Goal: Use online tool/utility: Utilize a website feature to perform a specific function

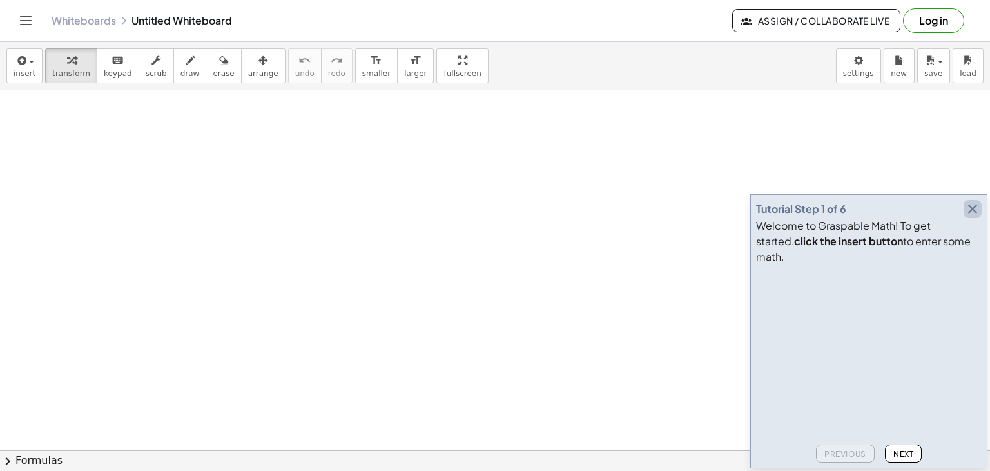
click at [972, 217] on icon "button" at bounding box center [972, 208] width 15 height 15
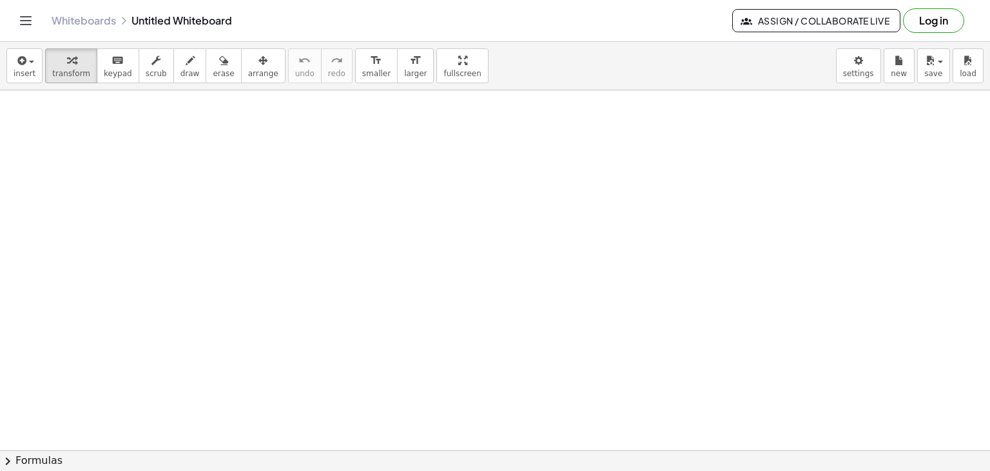
click at [943, 29] on button "Log in" at bounding box center [933, 20] width 61 height 25
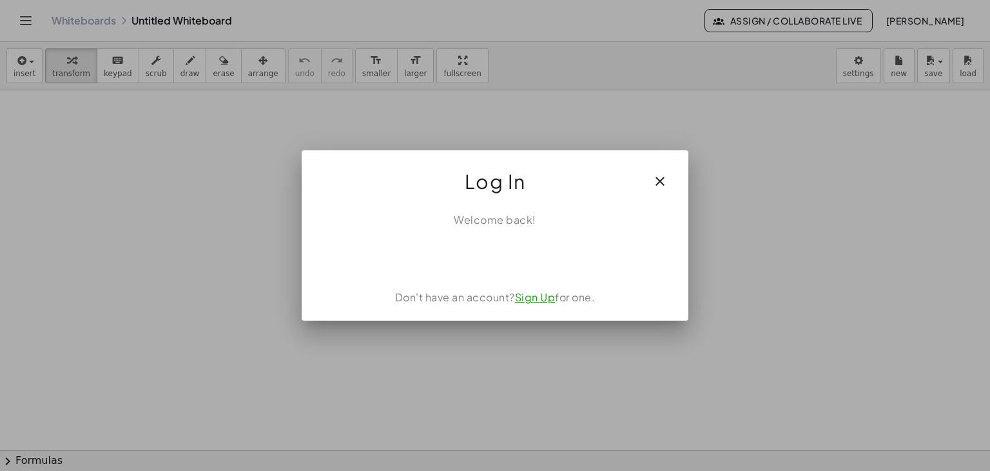
click at [663, 179] on icon "button" at bounding box center [659, 180] width 15 height 15
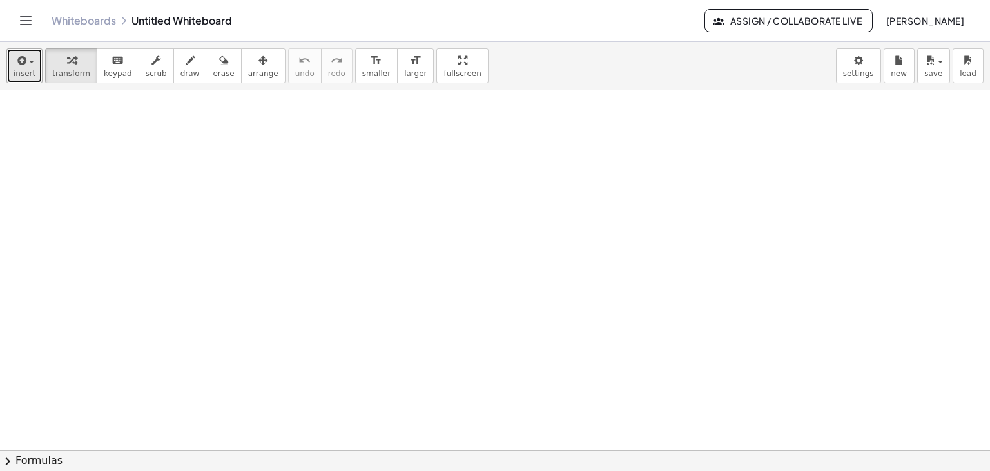
click at [15, 62] on icon "button" at bounding box center [21, 60] width 12 height 15
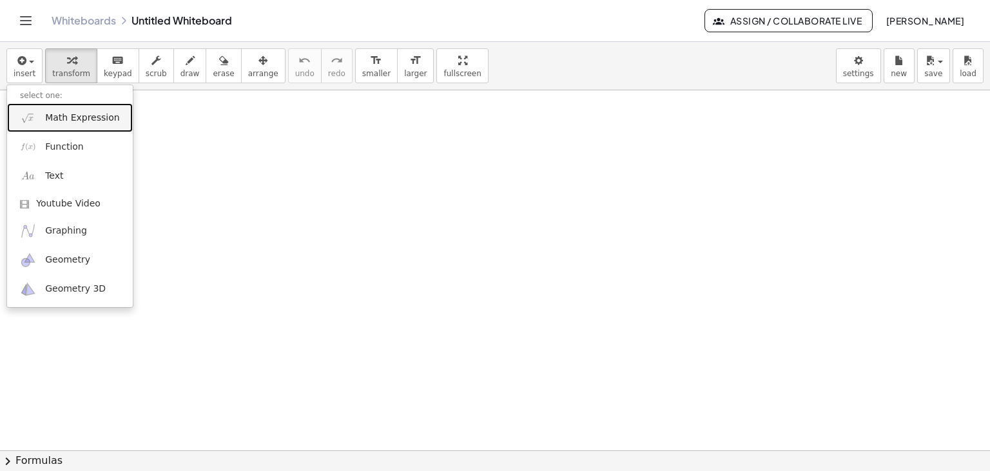
click at [36, 122] on link "Math Expression" at bounding box center [70, 117] width 126 height 29
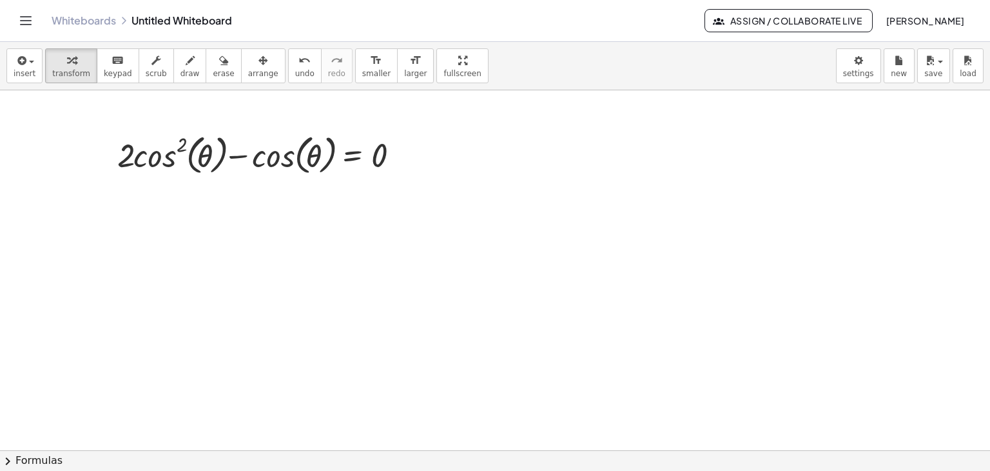
click at [25, 455] on button "chevron_right Formulas" at bounding box center [495, 460] width 990 height 21
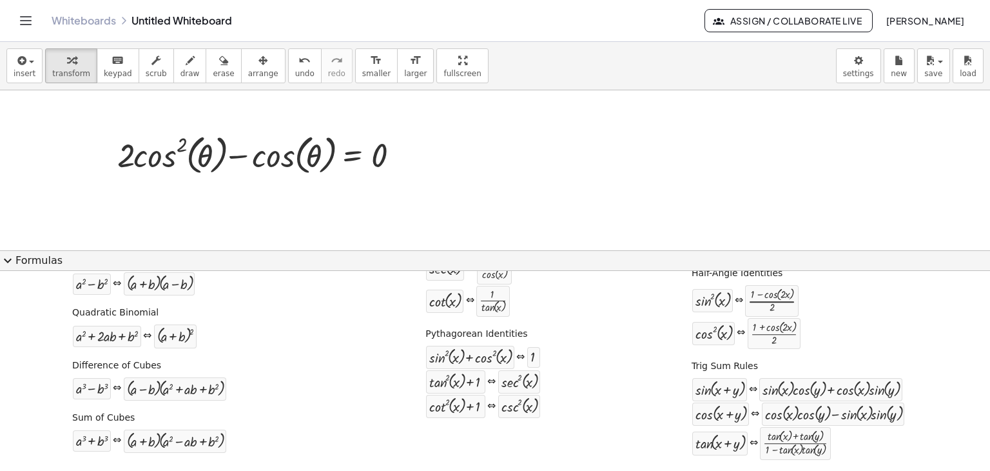
scroll to position [193, 0]
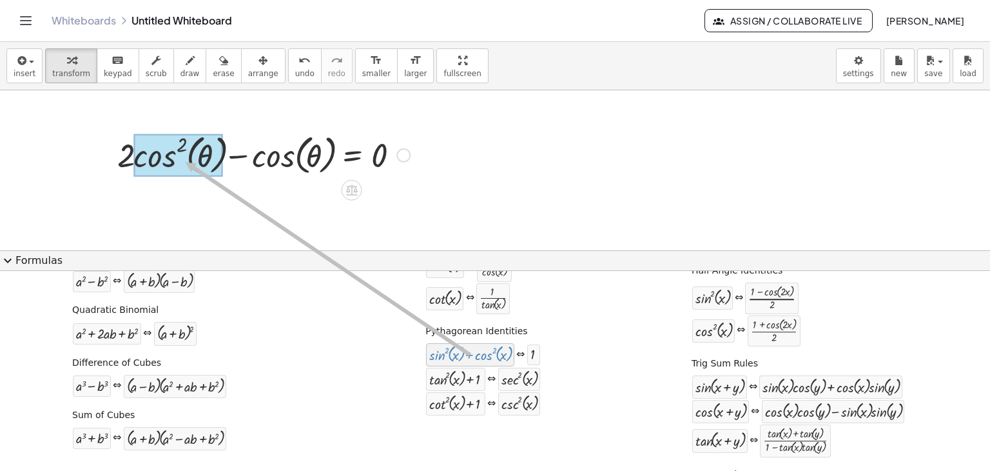
drag, startPoint x: 461, startPoint y: 356, endPoint x: 180, endPoint y: 161, distance: 342.3
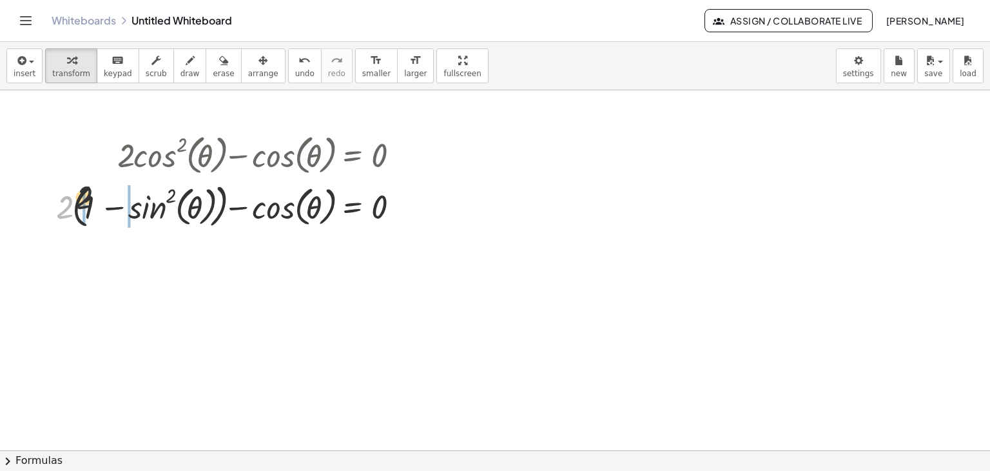
drag, startPoint x: 59, startPoint y: 206, endPoint x: 84, endPoint y: 199, distance: 25.5
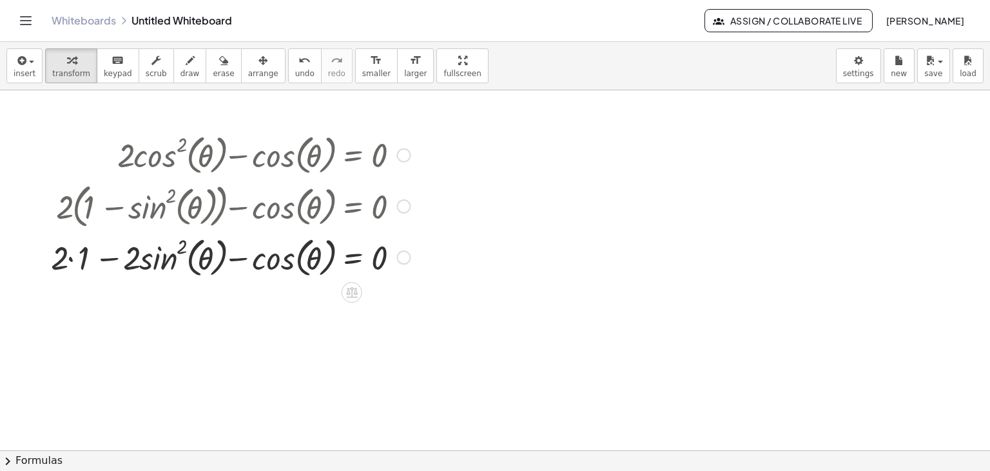
click at [68, 256] on div at bounding box center [230, 255] width 372 height 49
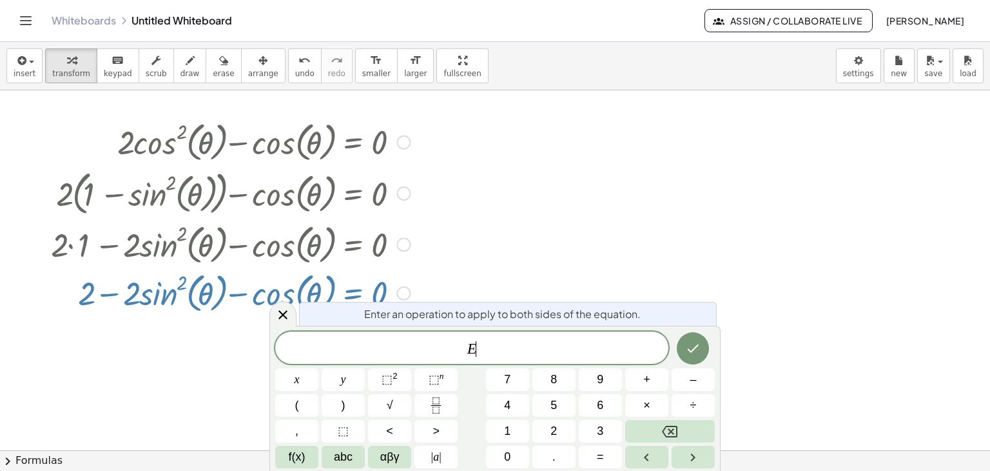
click at [353, 308] on body "Graspable Math Activities Get Started Activity Bank Assigned Work Classes White…" at bounding box center [495, 235] width 990 height 471
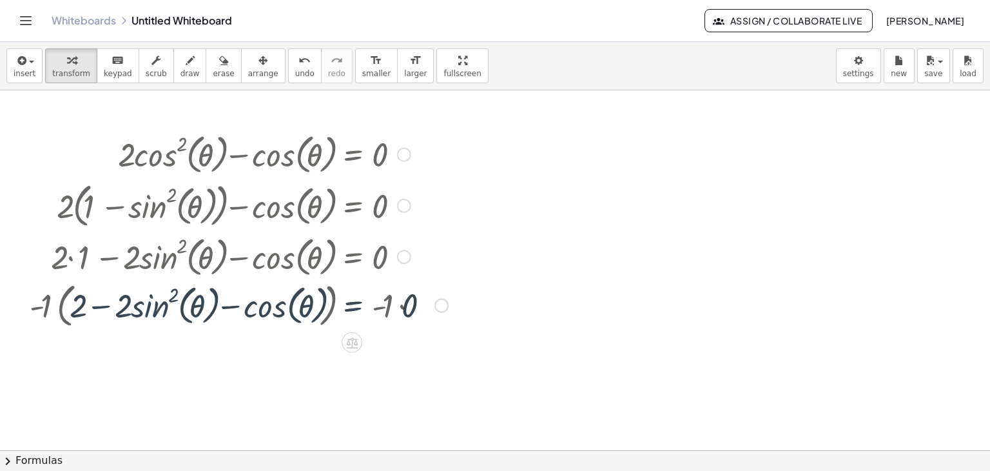
scroll to position [0, 0]
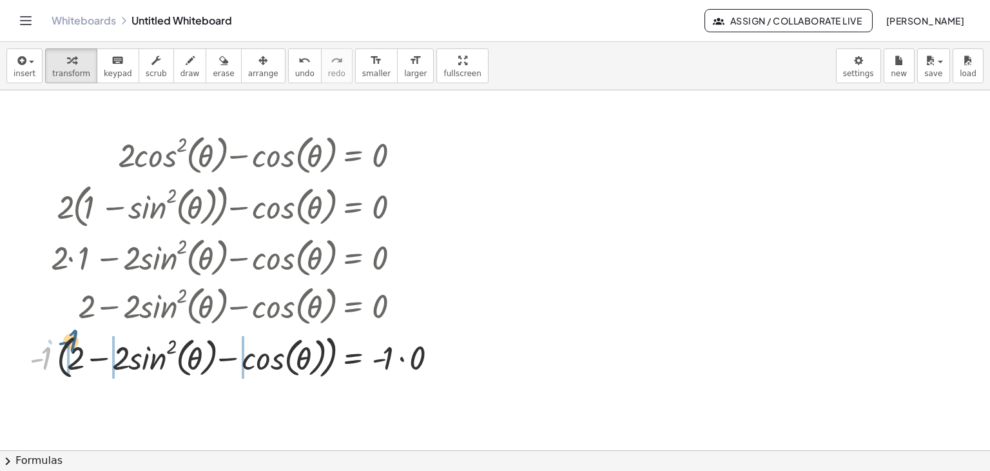
drag, startPoint x: 43, startPoint y: 369, endPoint x: 70, endPoint y: 353, distance: 31.8
click at [70, 353] on div at bounding box center [238, 356] width 431 height 54
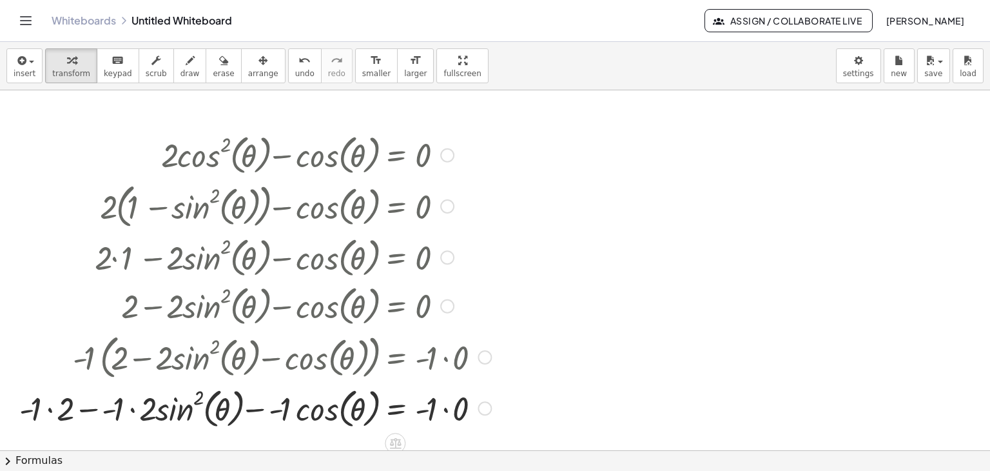
click at [49, 403] on div at bounding box center [255, 406] width 485 height 49
drag, startPoint x: 95, startPoint y: 413, endPoint x: 101, endPoint y: 423, distance: 11.8
click at [96, 414] on div at bounding box center [269, 406] width 458 height 49
drag, startPoint x: 76, startPoint y: 411, endPoint x: 387, endPoint y: 406, distance: 311.5
click at [387, 406] on div at bounding box center [273, 406] width 447 height 49
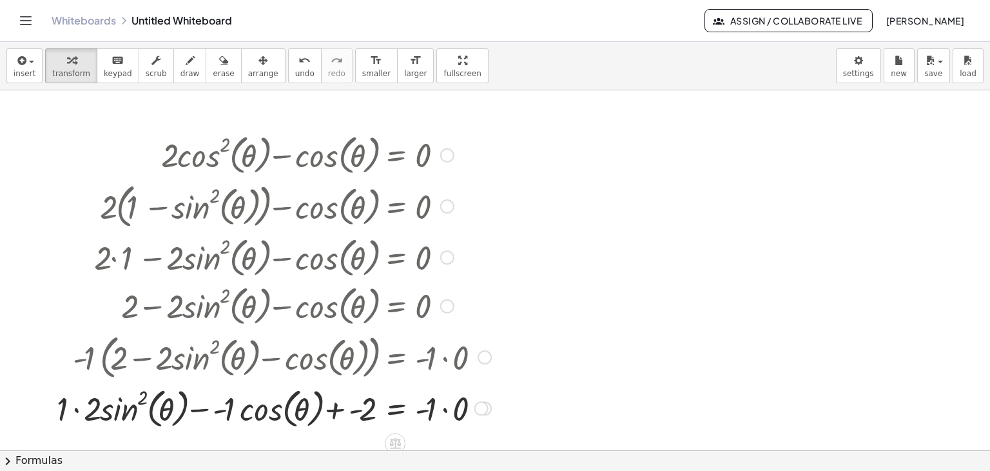
click at [66, 408] on div at bounding box center [273, 406] width 447 height 49
click at [210, 412] on div at bounding box center [281, 406] width 431 height 49
click at [215, 413] on div at bounding box center [281, 406] width 431 height 49
click at [240, 409] on div at bounding box center [281, 406] width 431 height 49
click at [234, 413] on div at bounding box center [281, 406] width 431 height 49
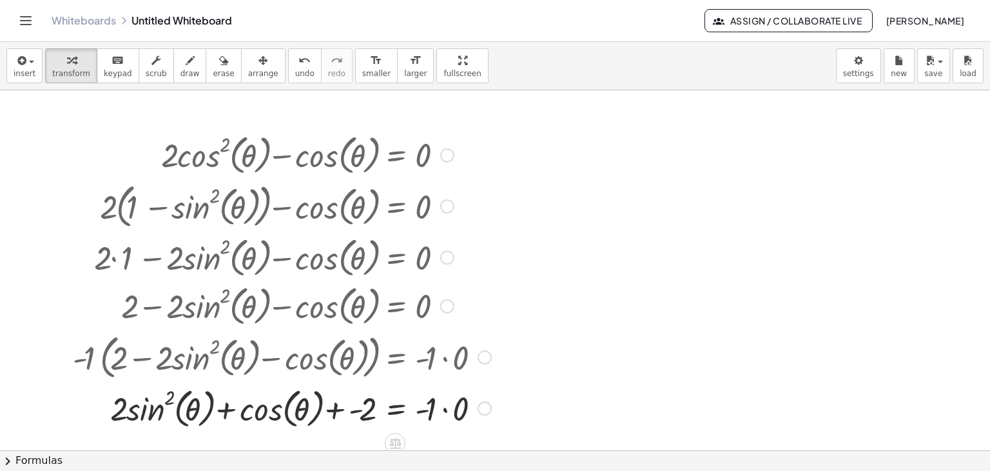
click at [360, 413] on div at bounding box center [281, 406] width 431 height 49
click at [438, 406] on div at bounding box center [281, 406] width 431 height 49
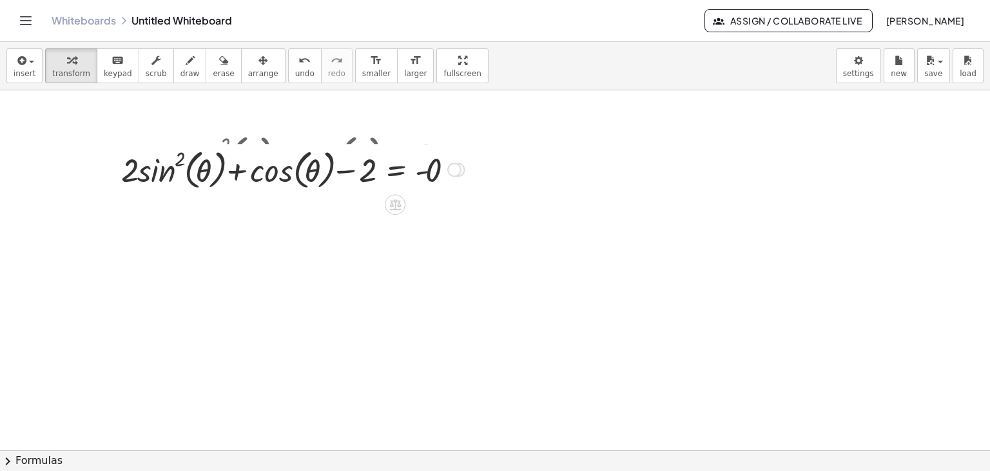
drag, startPoint x: 458, startPoint y: 407, endPoint x: 462, endPoint y: 163, distance: 244.4
click at [395, 170] on div "θ cos ( , θ ) = 0 sin ( , ) 2 · 2 · - 2 + + −" at bounding box center [395, 170] width 0 height 0
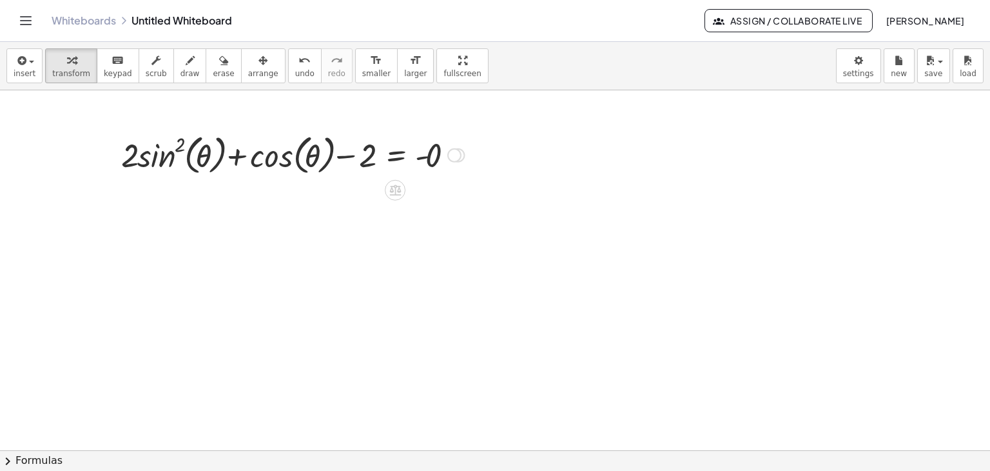
click at [430, 161] on div at bounding box center [293, 154] width 356 height 49
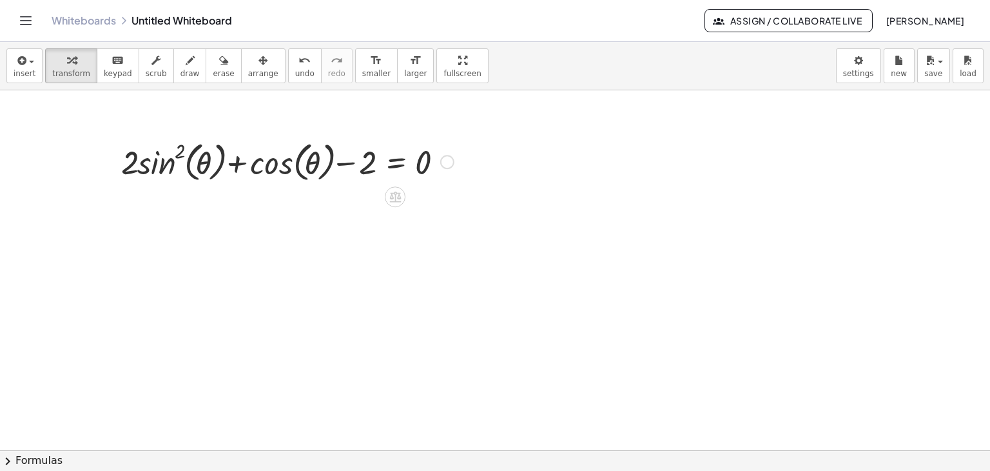
drag, startPoint x: 446, startPoint y: 204, endPoint x: 462, endPoint y: 157, distance: 48.9
click at [395, 162] on div "θ cos ( , θ ) = sin ( , ) 2 · 2 · 2 + + − 0" at bounding box center [395, 162] width 0 height 0
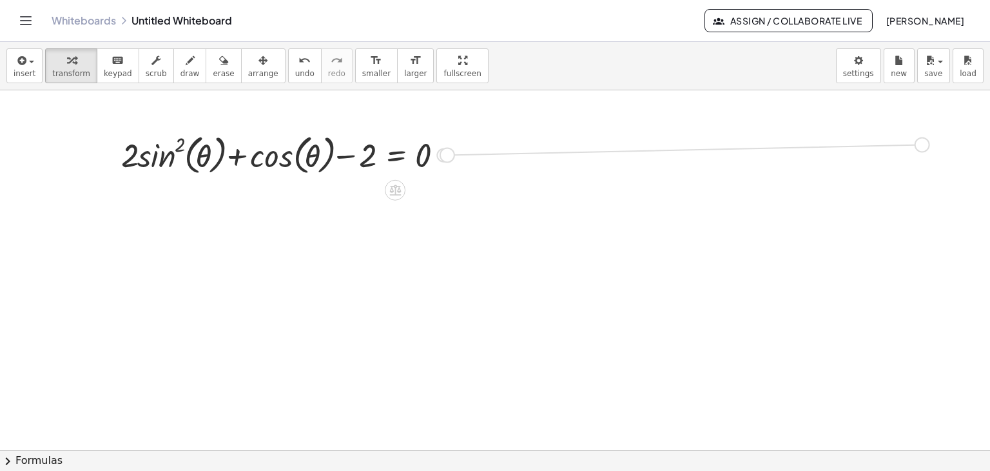
drag, startPoint x: 441, startPoint y: 157, endPoint x: 921, endPoint y: 147, distance: 480.5
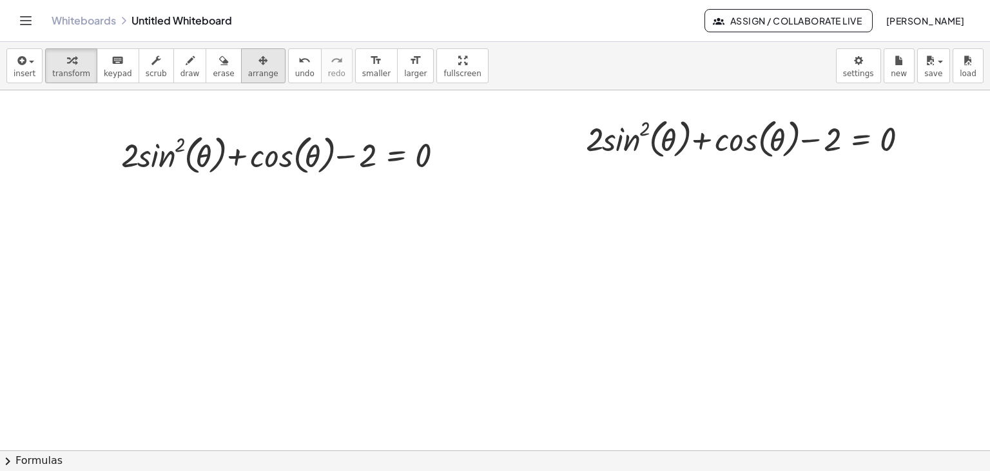
drag, startPoint x: 248, startPoint y: 71, endPoint x: 264, endPoint y: 75, distance: 16.6
click at [248, 71] on span "arrange" at bounding box center [263, 73] width 30 height 9
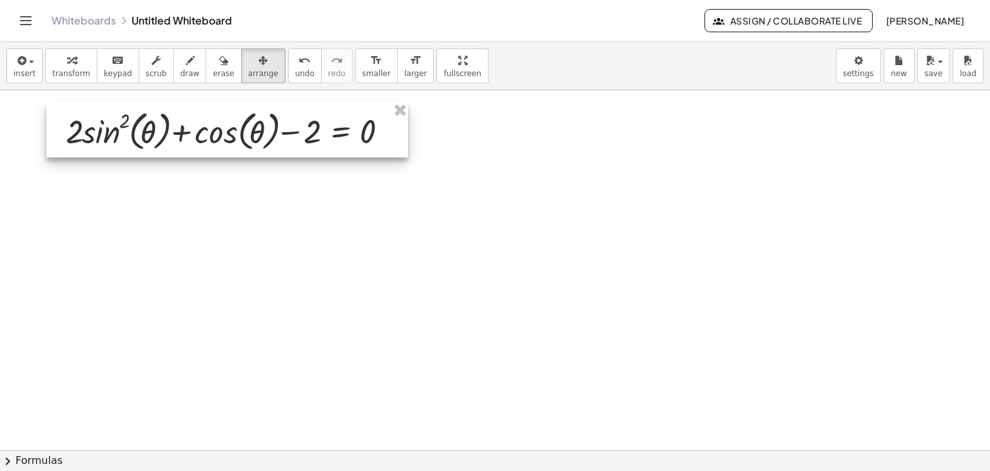
drag, startPoint x: 673, startPoint y: 154, endPoint x: 153, endPoint y: 146, distance: 520.4
click at [153, 146] on div at bounding box center [227, 130] width 362 height 55
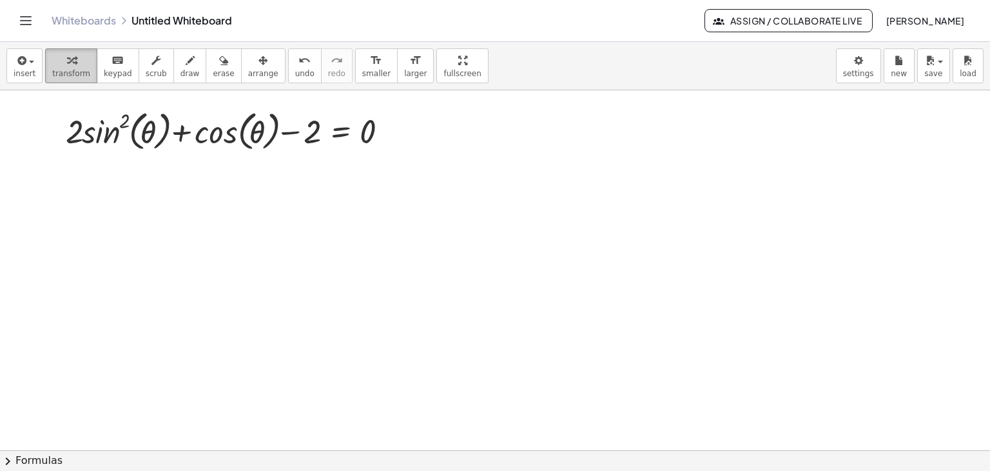
click at [54, 70] on span "transform" at bounding box center [71, 73] width 38 height 9
click at [32, 63] on button "insert" at bounding box center [24, 65] width 36 height 35
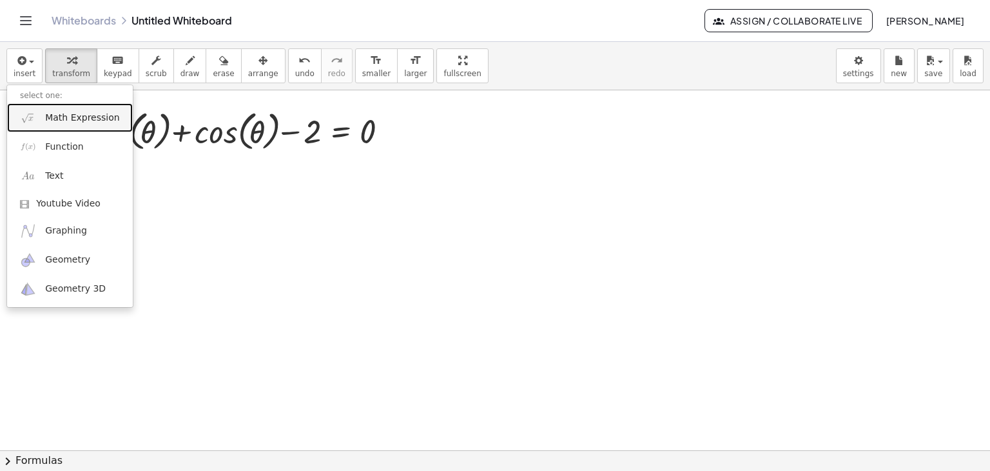
click at [37, 112] on link "Math Expression" at bounding box center [70, 117] width 126 height 29
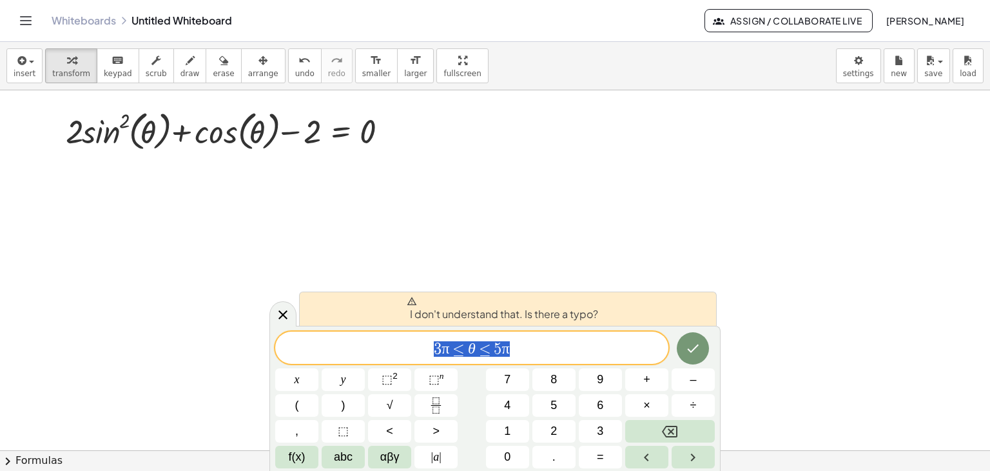
drag, startPoint x: 523, startPoint y: 353, endPoint x: 420, endPoint y: 340, distance: 104.0
click at [420, 340] on span "3 π ≤ θ ≤ 5 π" at bounding box center [471, 349] width 393 height 18
click at [521, 348] on span "3 π ≤ θ ≤ 5 π ​" at bounding box center [471, 349] width 393 height 18
click at [697, 341] on icon "Done" at bounding box center [692, 347] width 15 height 15
click at [554, 349] on span "3 π ≤ θ ≤ 5 π ​" at bounding box center [471, 349] width 393 height 18
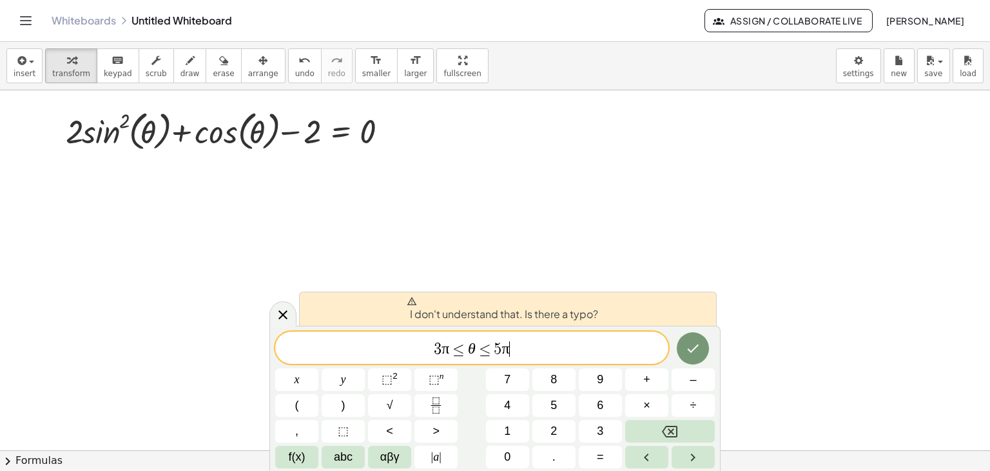
click at [547, 348] on span "3 π ≤ θ ≤ 5 π ​" at bounding box center [471, 349] width 393 height 18
click at [278, 313] on icon at bounding box center [282, 314] width 15 height 15
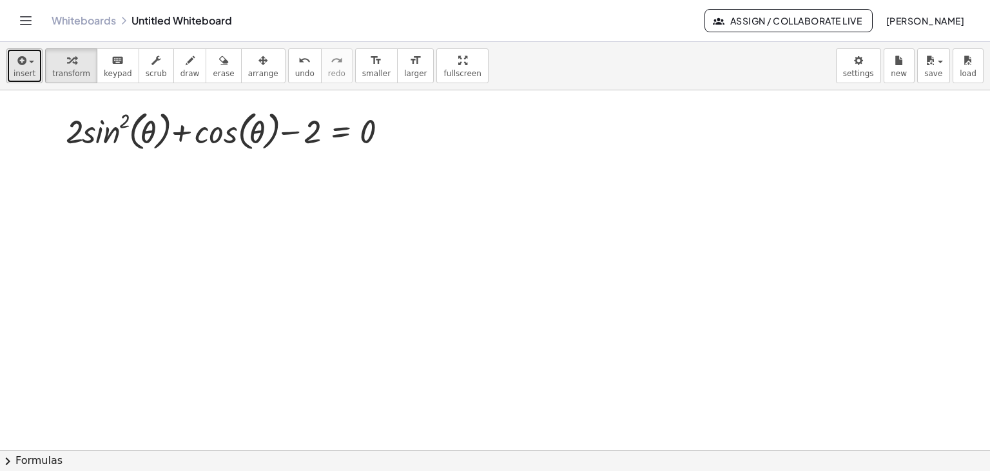
click at [13, 63] on button "insert" at bounding box center [24, 65] width 36 height 35
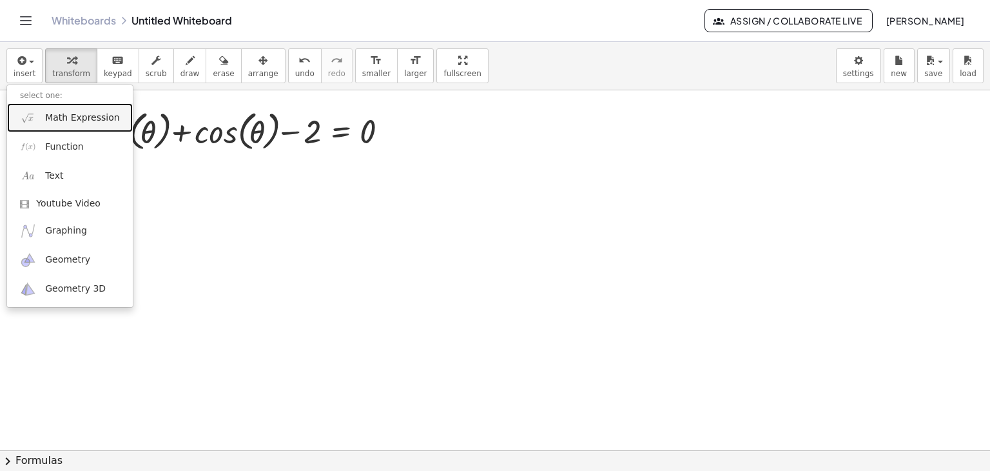
click at [32, 107] on link "Math Expression" at bounding box center [70, 117] width 126 height 29
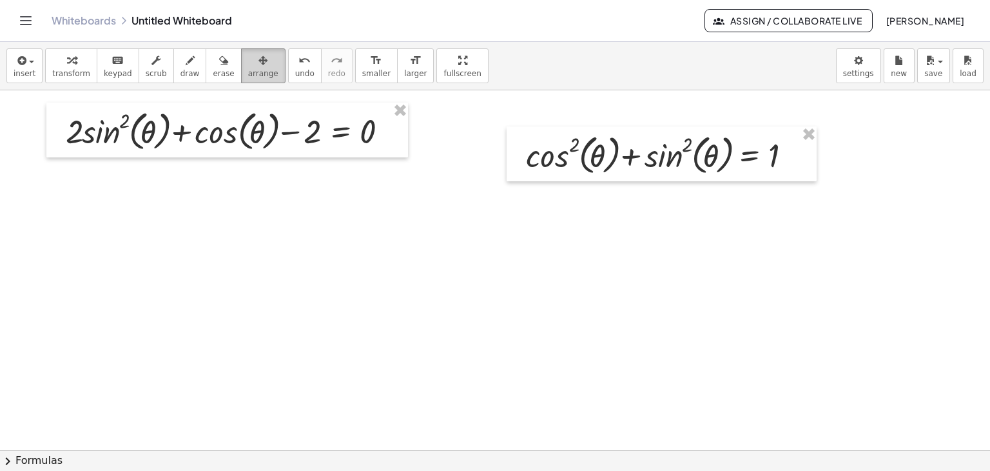
click at [248, 65] on div "button" at bounding box center [263, 59] width 30 height 15
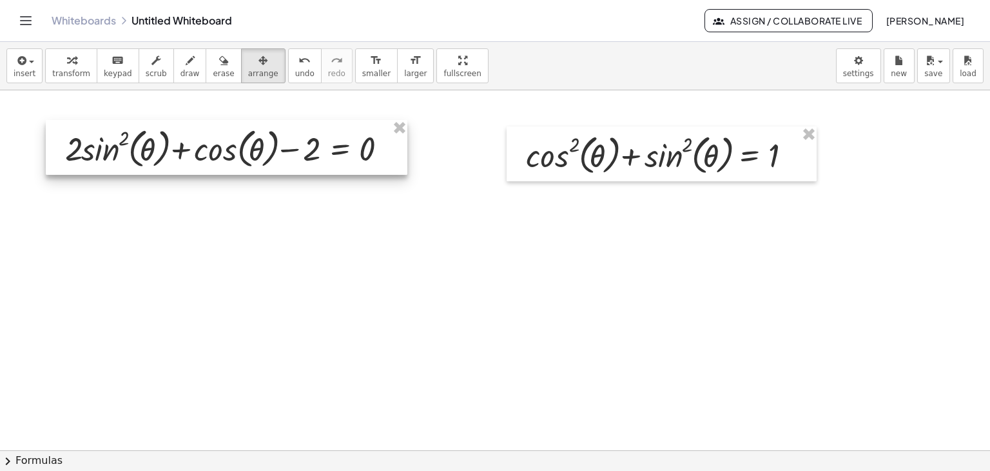
drag, startPoint x: 217, startPoint y: 124, endPoint x: 217, endPoint y: 142, distance: 17.4
click at [217, 142] on div at bounding box center [227, 147] width 362 height 55
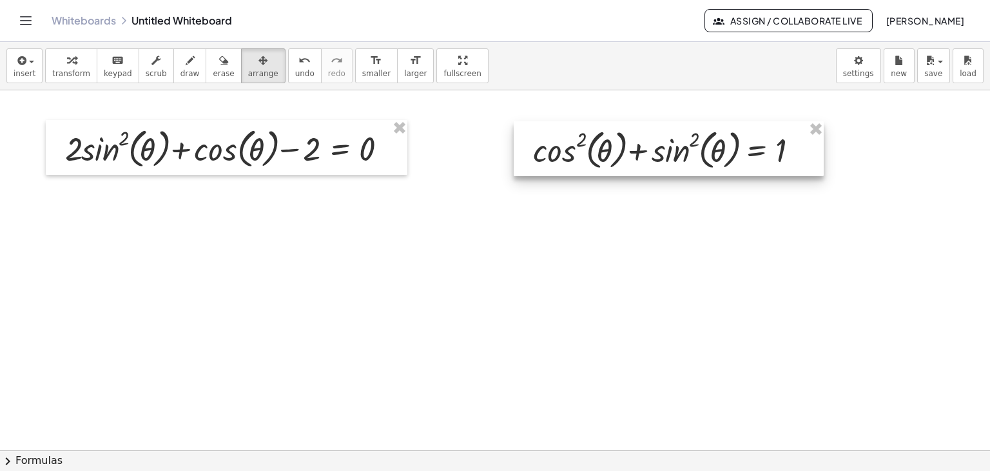
drag, startPoint x: 611, startPoint y: 167, endPoint x: 617, endPoint y: 163, distance: 7.5
click at [617, 163] on div at bounding box center [669, 148] width 310 height 55
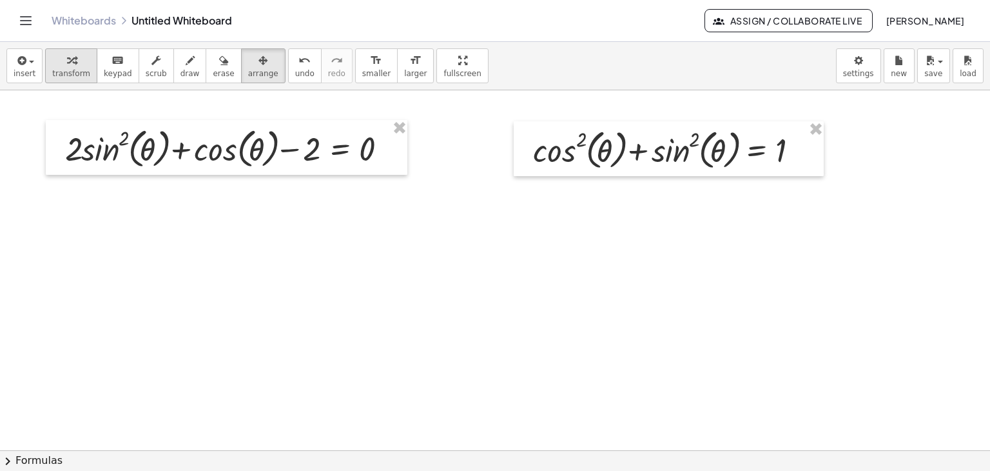
click at [67, 63] on icon "button" at bounding box center [71, 60] width 9 height 15
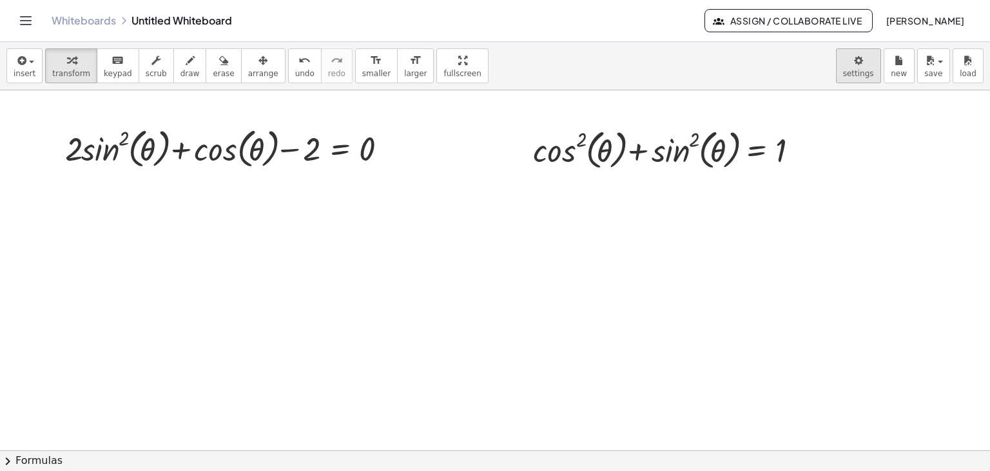
click at [862, 77] on body "Graspable Math Activities Get Started Activity Bank Assigned Work Classes White…" at bounding box center [495, 235] width 990 height 471
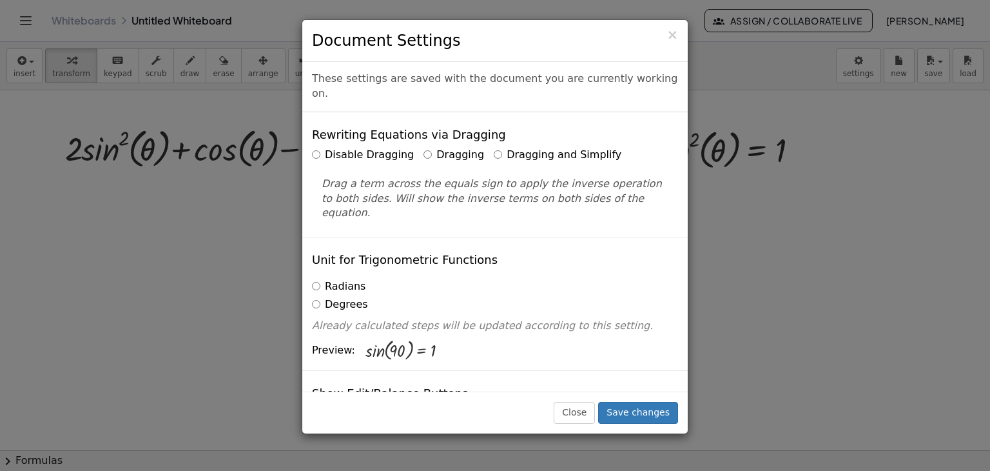
click at [518, 148] on label "Dragging and Simplify" at bounding box center [558, 155] width 128 height 15
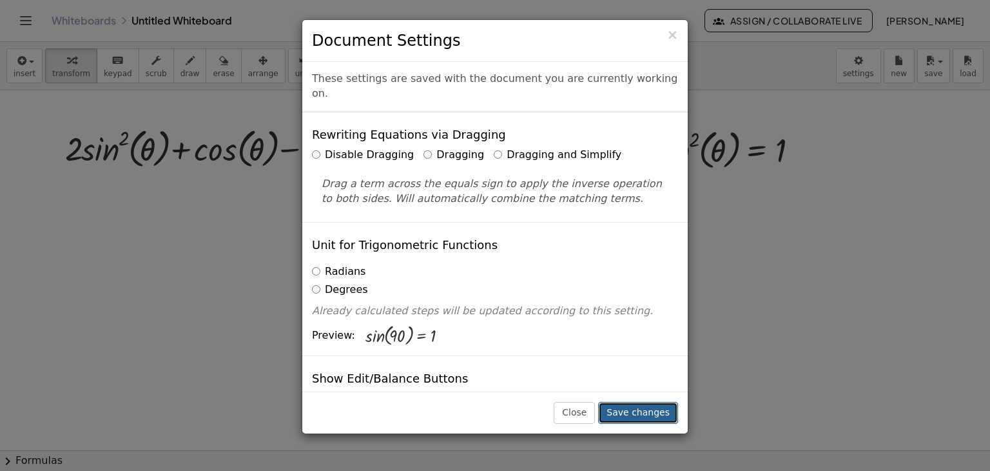
click at [625, 411] on button "Save changes" at bounding box center [638, 413] width 80 height 22
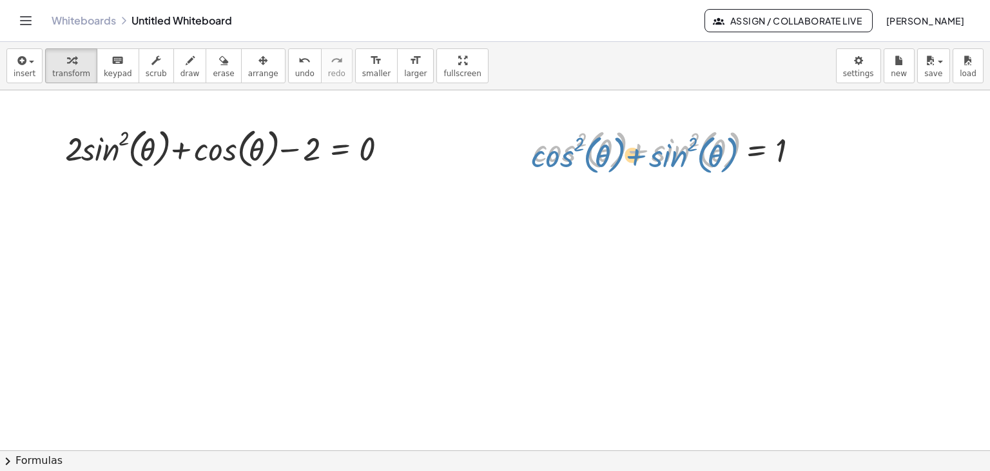
click at [574, 158] on div at bounding box center [674, 148] width 294 height 49
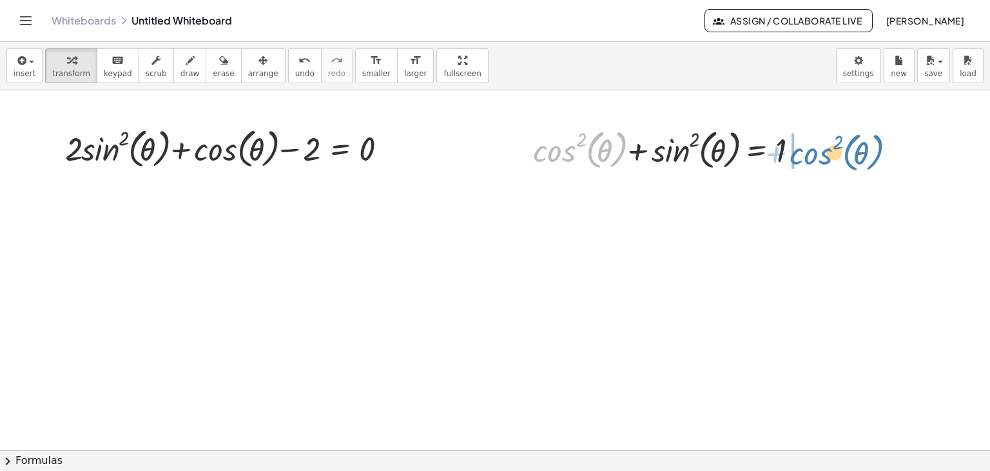
drag, startPoint x: 559, startPoint y: 155, endPoint x: 816, endPoint y: 158, distance: 256.6
click at [816, 158] on div at bounding box center [674, 148] width 294 height 49
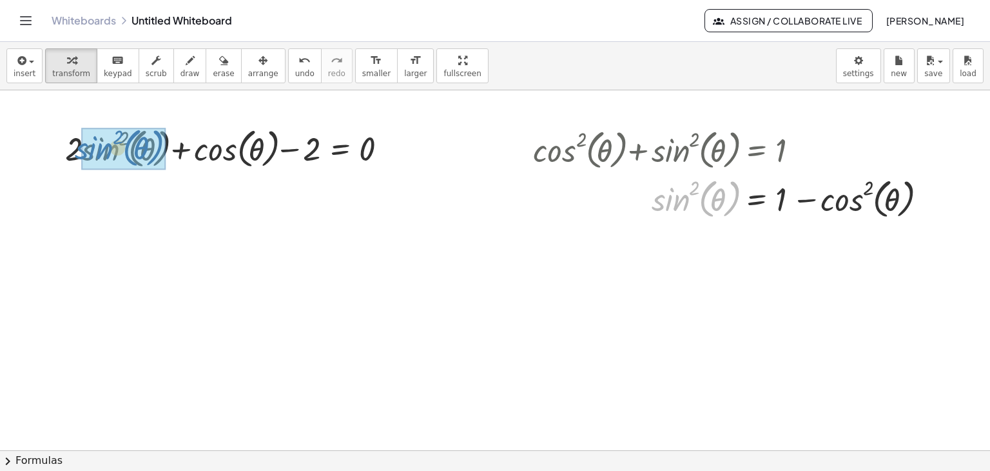
drag, startPoint x: 683, startPoint y: 204, endPoint x: 107, endPoint y: 153, distance: 578.7
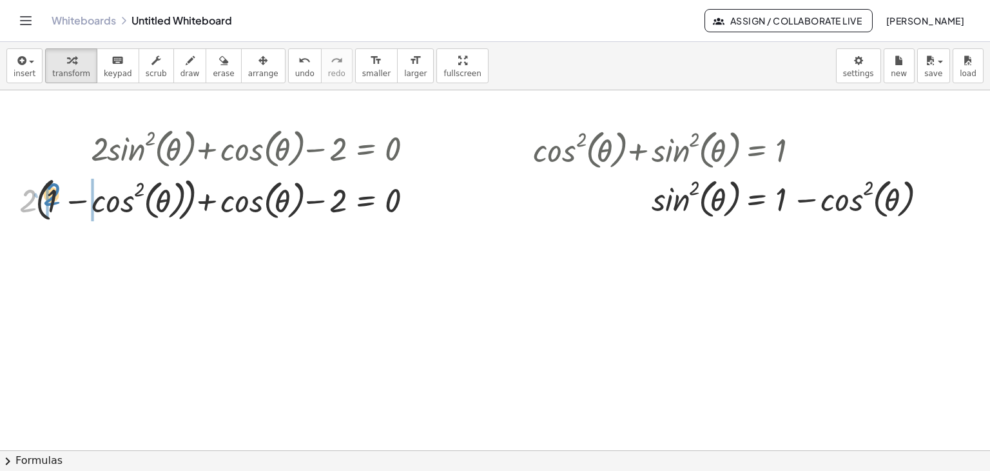
drag, startPoint x: 28, startPoint y: 206, endPoint x: 52, endPoint y: 199, distance: 24.7
click at [52, 199] on div at bounding box center [221, 199] width 417 height 54
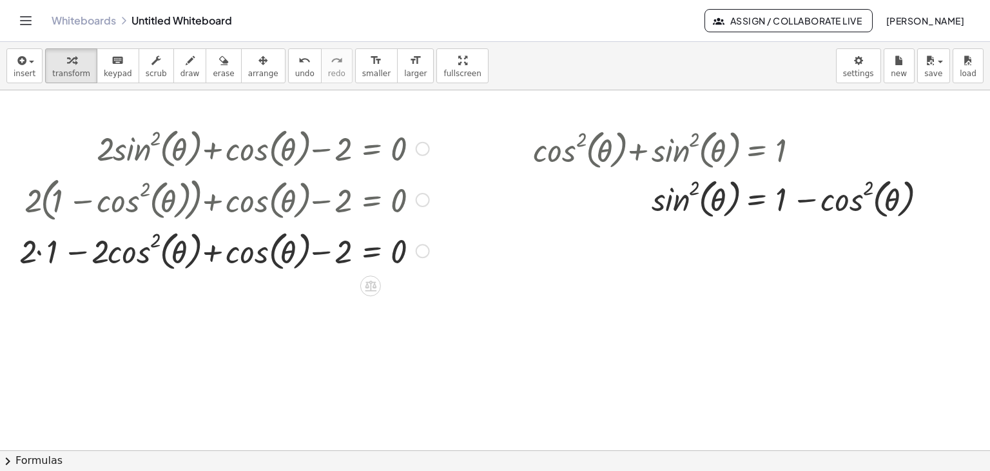
click at [36, 251] on div at bounding box center [224, 249] width 423 height 49
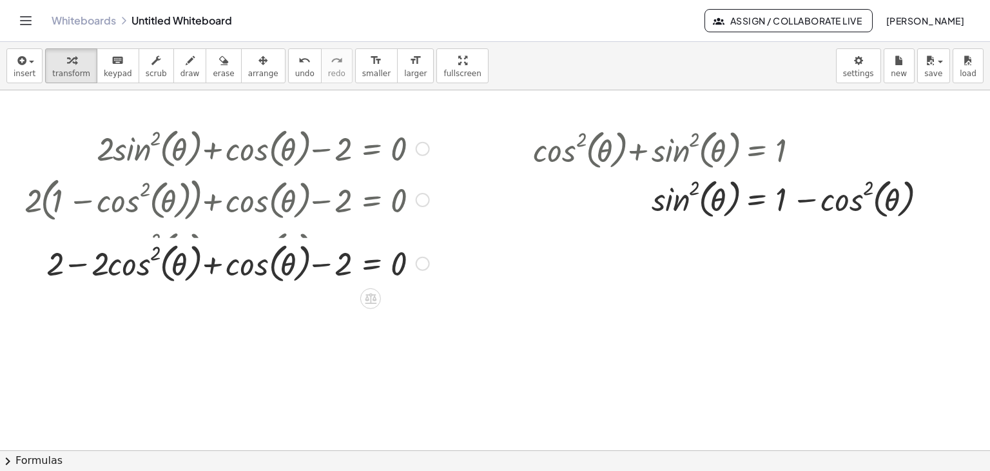
drag, startPoint x: 418, startPoint y: 297, endPoint x: 413, endPoint y: 255, distance: 42.2
click at [371, 264] on div "+ + cos ( , θ ) − 2 = 0 − cos ( , θ ) 2 2 · 2 ·" at bounding box center [371, 264] width 0 height 0
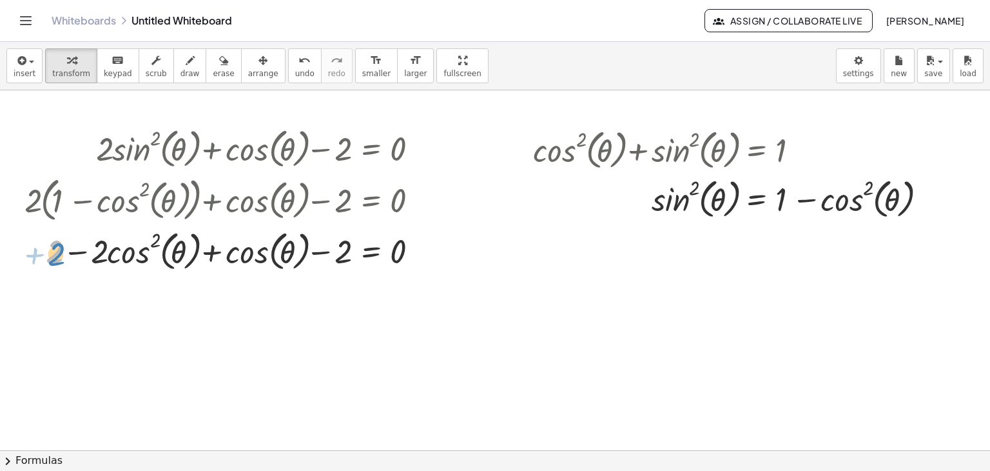
click at [54, 252] on div at bounding box center [226, 249] width 417 height 49
drag, startPoint x: 346, startPoint y: 246, endPoint x: 57, endPoint y: 245, distance: 288.9
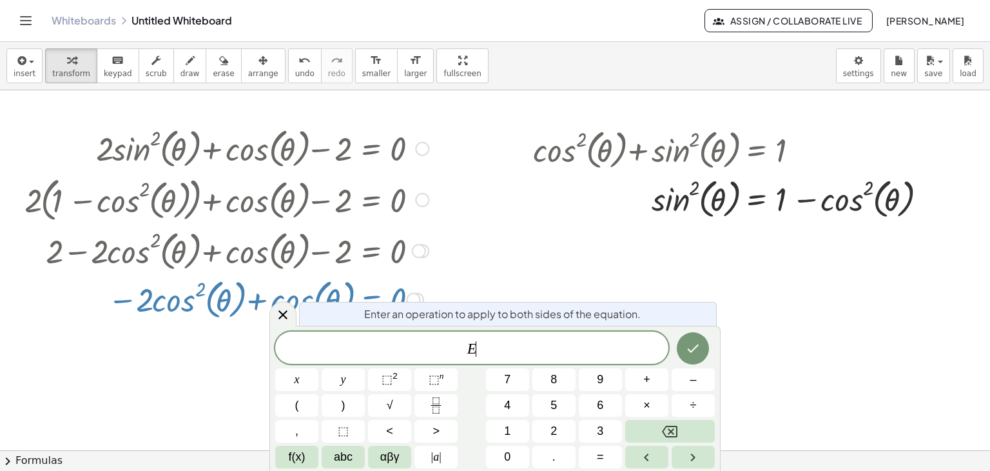
click at [368, 305] on body "Graspable Math Activities Get Started Activity Bank Assigned Work Classes White…" at bounding box center [495, 235] width 990 height 471
click at [462, 348] on span "​ E" at bounding box center [471, 349] width 393 height 18
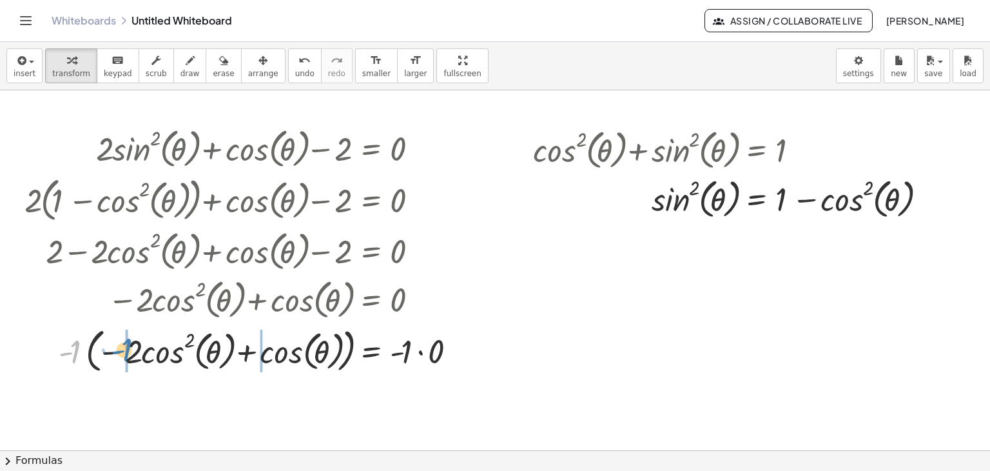
drag, startPoint x: 76, startPoint y: 351, endPoint x: 128, endPoint y: 350, distance: 52.2
click at [128, 350] on div at bounding box center [245, 349] width 455 height 54
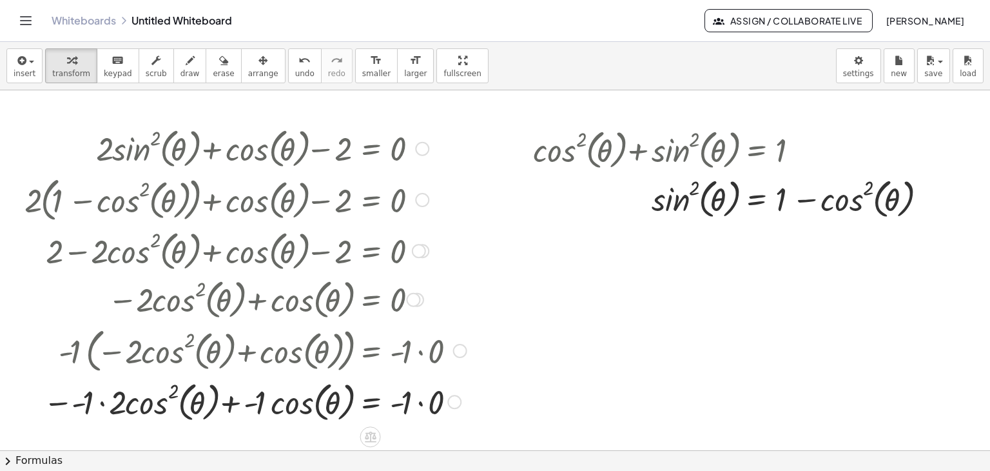
drag, startPoint x: 73, startPoint y: 403, endPoint x: 99, endPoint y: 406, distance: 26.0
click at [77, 406] on div at bounding box center [245, 400] width 455 height 49
click at [98, 403] on div at bounding box center [245, 400] width 455 height 49
click at [101, 403] on div at bounding box center [245, 400] width 455 height 49
drag, startPoint x: 93, startPoint y: 397, endPoint x: 93, endPoint y: 405, distance: 7.8
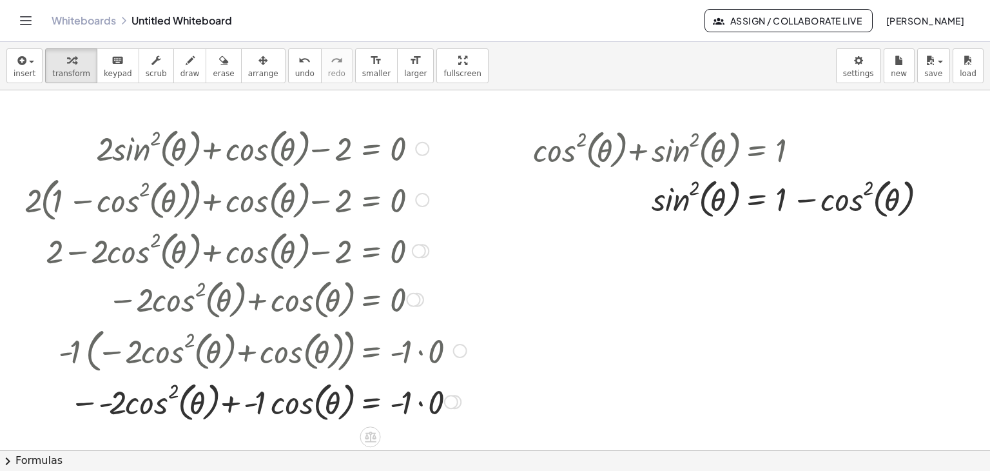
click at [93, 400] on div at bounding box center [245, 400] width 455 height 49
click at [245, 406] on div at bounding box center [245, 400] width 455 height 49
click at [248, 403] on div at bounding box center [245, 400] width 455 height 49
drag, startPoint x: 228, startPoint y: 400, endPoint x: 239, endPoint y: 406, distance: 12.4
click at [229, 400] on div at bounding box center [245, 400] width 455 height 49
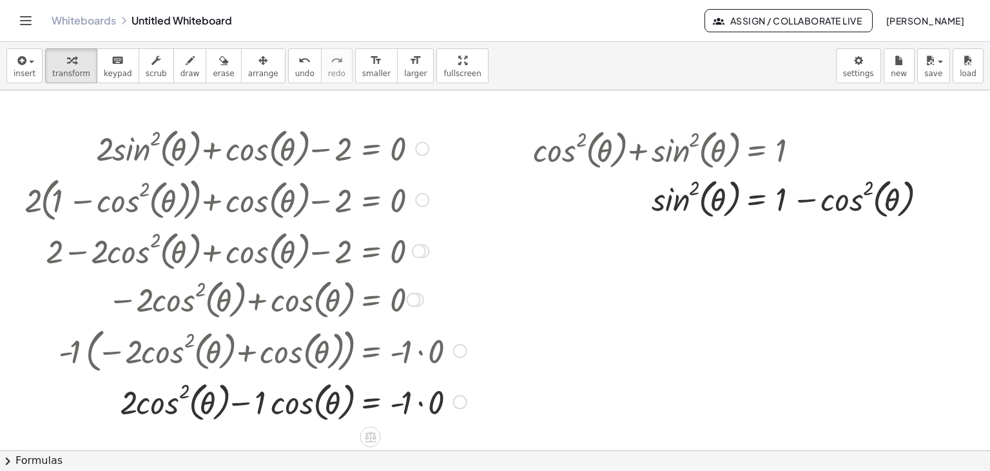
click at [259, 406] on div at bounding box center [245, 400] width 455 height 49
click at [424, 404] on div at bounding box center [245, 400] width 455 height 49
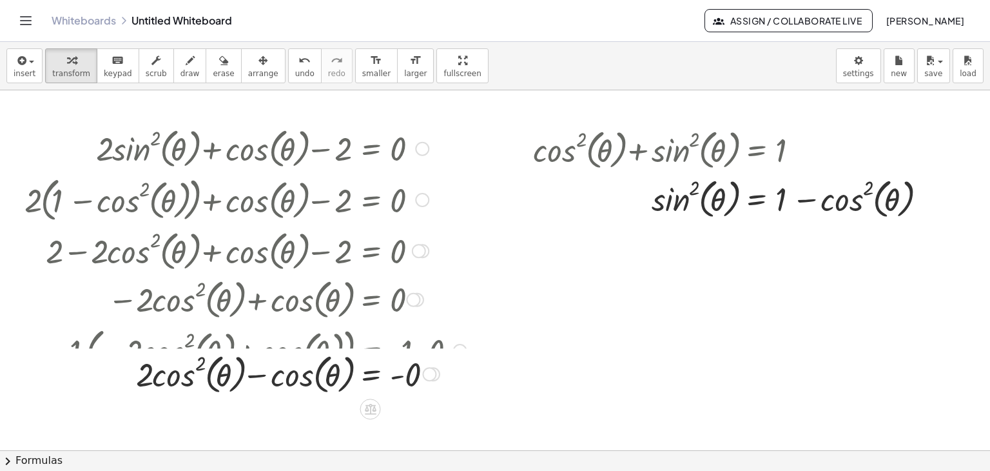
drag, startPoint x: 431, startPoint y: 400, endPoint x: 437, endPoint y: 353, distance: 48.1
click at [371, 374] on div "cos ( , θ ) = cos ( , θ ) 2 · 2 · + − -0" at bounding box center [371, 374] width 0 height 0
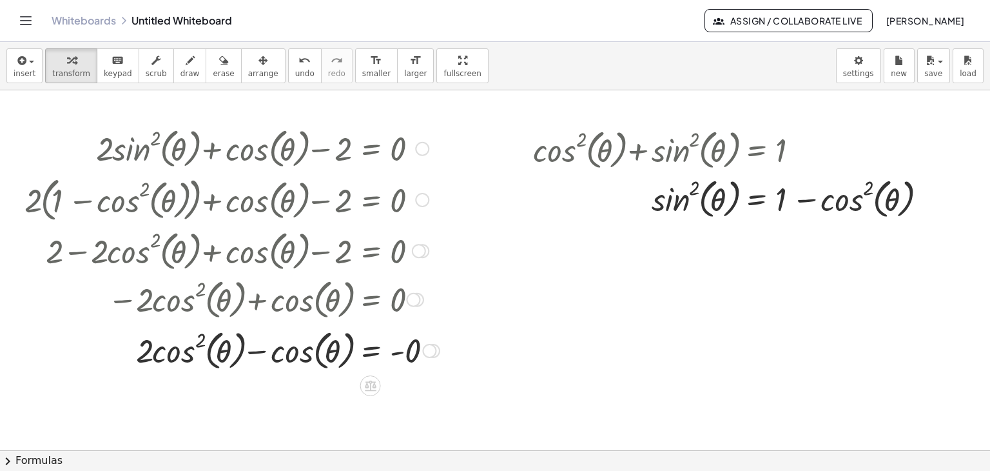
click at [395, 354] on div at bounding box center [232, 349] width 428 height 49
click at [415, 351] on div at bounding box center [232, 349] width 428 height 49
click at [406, 351] on div at bounding box center [232, 349] width 428 height 49
click at [398, 353] on div at bounding box center [232, 349] width 428 height 49
drag, startPoint x: 400, startPoint y: 351, endPoint x: 407, endPoint y: 346, distance: 9.3
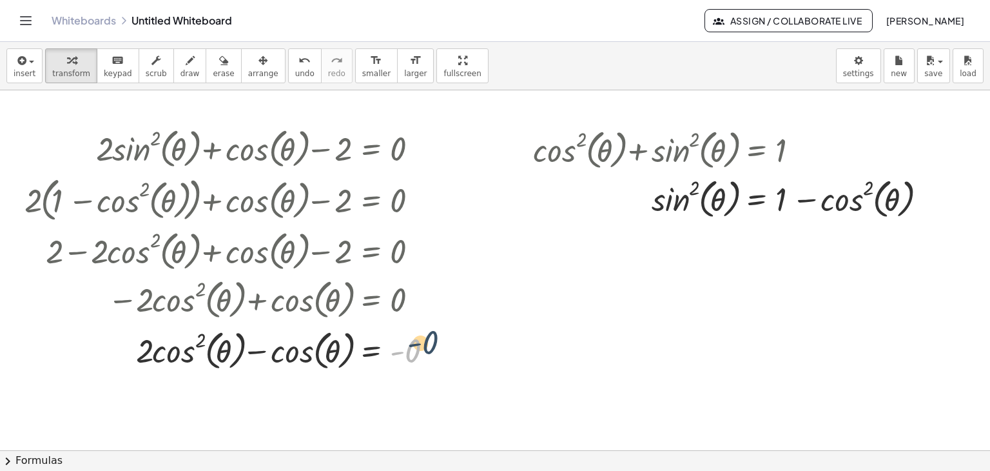
click at [407, 346] on div at bounding box center [232, 349] width 428 height 49
click at [404, 351] on div at bounding box center [232, 349] width 428 height 49
click at [400, 351] on div at bounding box center [232, 349] width 428 height 49
click at [397, 351] on div at bounding box center [232, 349] width 428 height 49
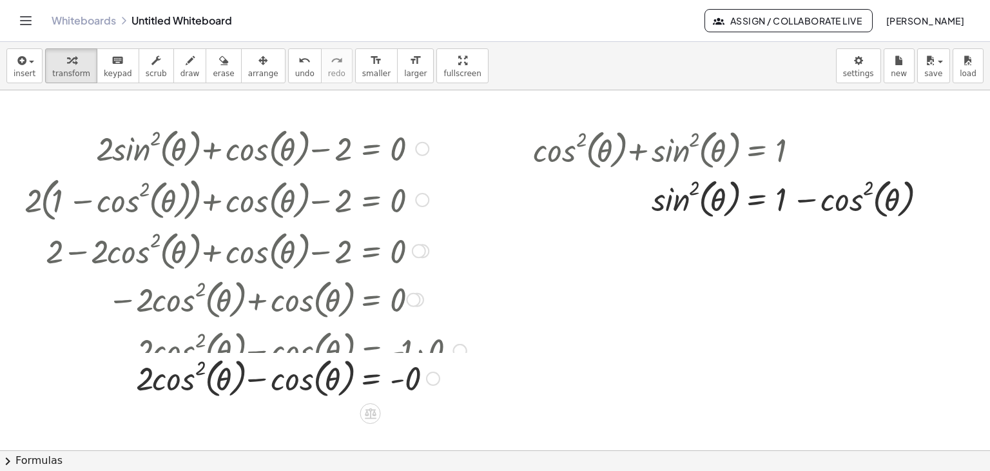
drag, startPoint x: 430, startPoint y: 349, endPoint x: 430, endPoint y: 404, distance: 55.4
click at [371, 378] on div "cos ( , θ ) = cos ( , θ ) 2 · 2 · + − -0" at bounding box center [371, 378] width 0 height 0
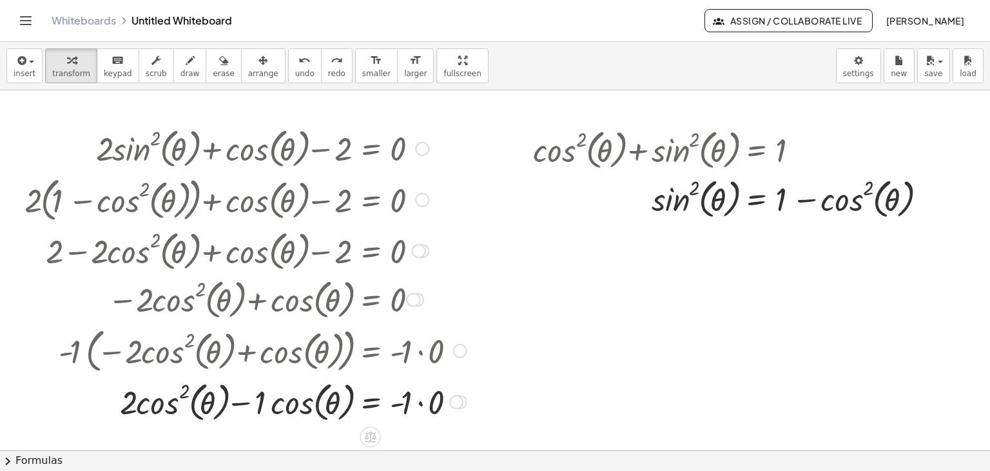
click at [422, 401] on div at bounding box center [245, 400] width 455 height 49
click at [398, 400] on div at bounding box center [245, 400] width 455 height 49
drag, startPoint x: 405, startPoint y: 403, endPoint x: 441, endPoint y: 399, distance: 36.3
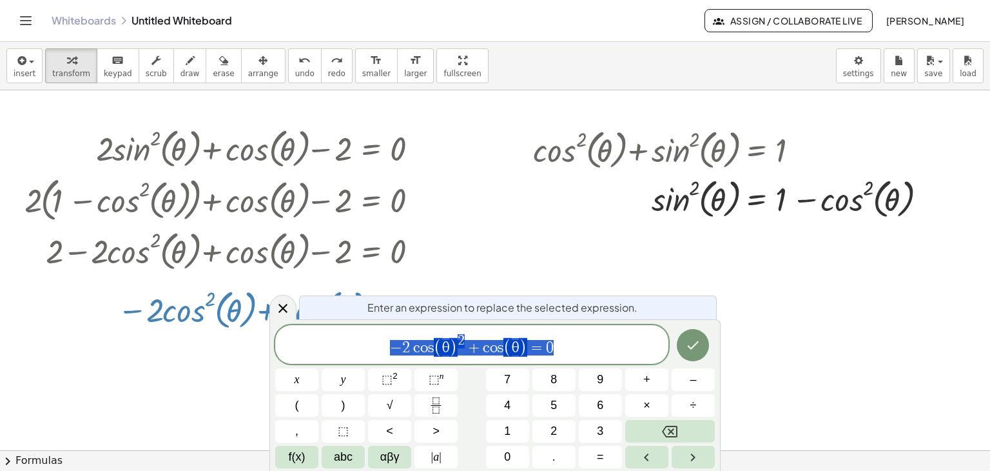
drag, startPoint x: 369, startPoint y: 303, endPoint x: 414, endPoint y: 356, distance: 69.5
click at [380, 328] on body "Graspable Math Activities Get Started Activity Bank Assigned Work Classes White…" at bounding box center [495, 235] width 990 height 471
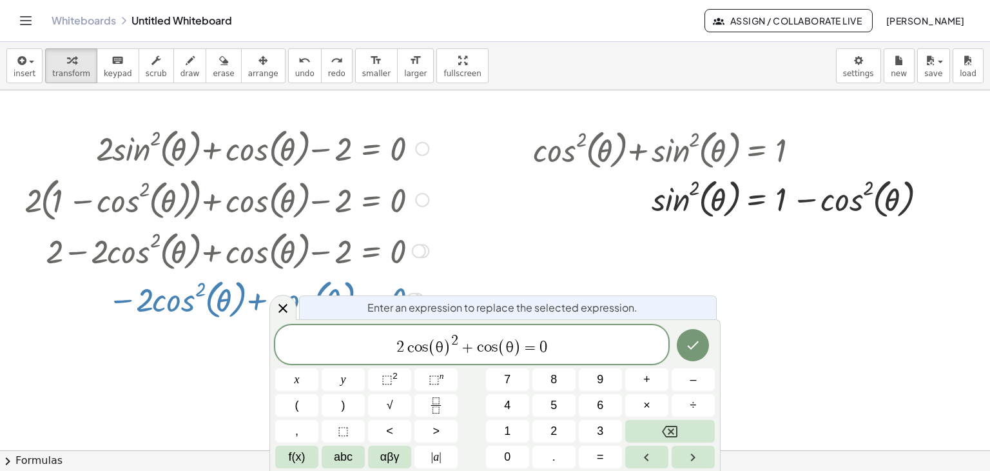
click at [475, 349] on span "+" at bounding box center [467, 347] width 19 height 15
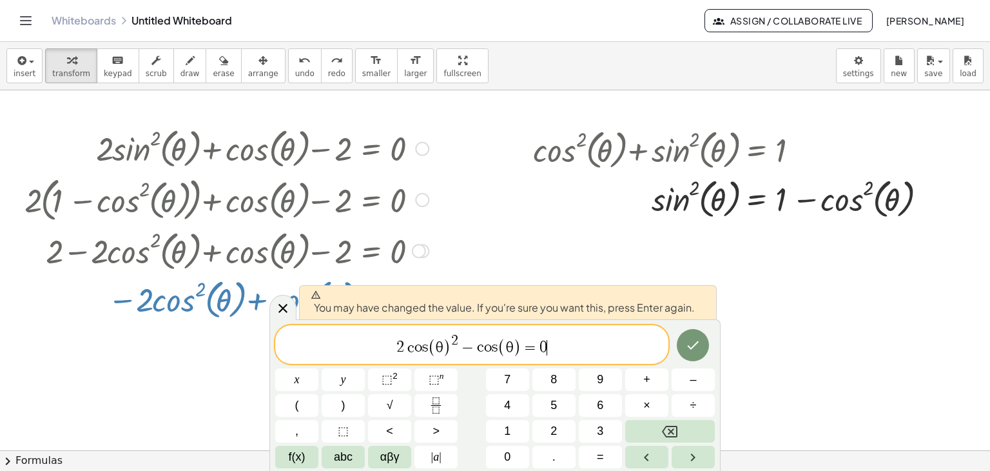
click at [560, 351] on span "2 c o s ( θ ) 2 − c o s ( θ ) = 0 ​" at bounding box center [471, 345] width 393 height 25
click at [683, 348] on button "Done" at bounding box center [693, 345] width 32 height 32
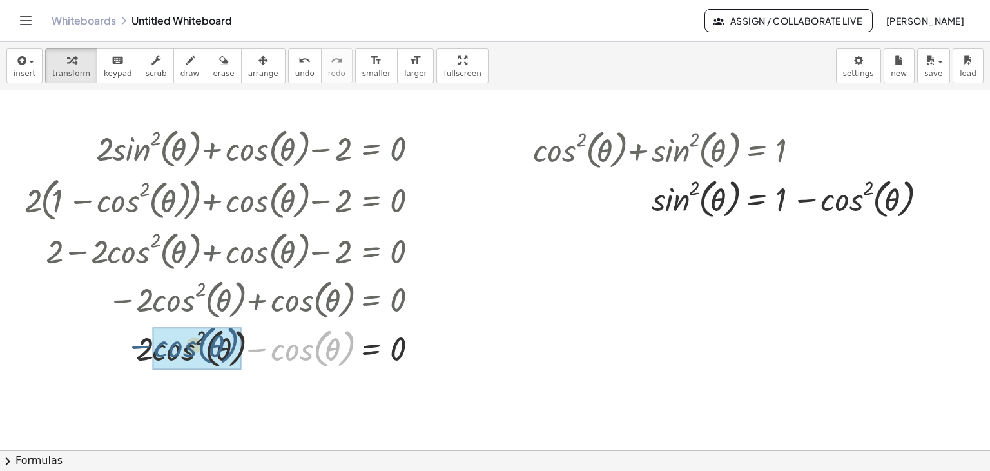
drag, startPoint x: 292, startPoint y: 351, endPoint x: 175, endPoint y: 349, distance: 116.7
